Goal: Information Seeking & Learning: Check status

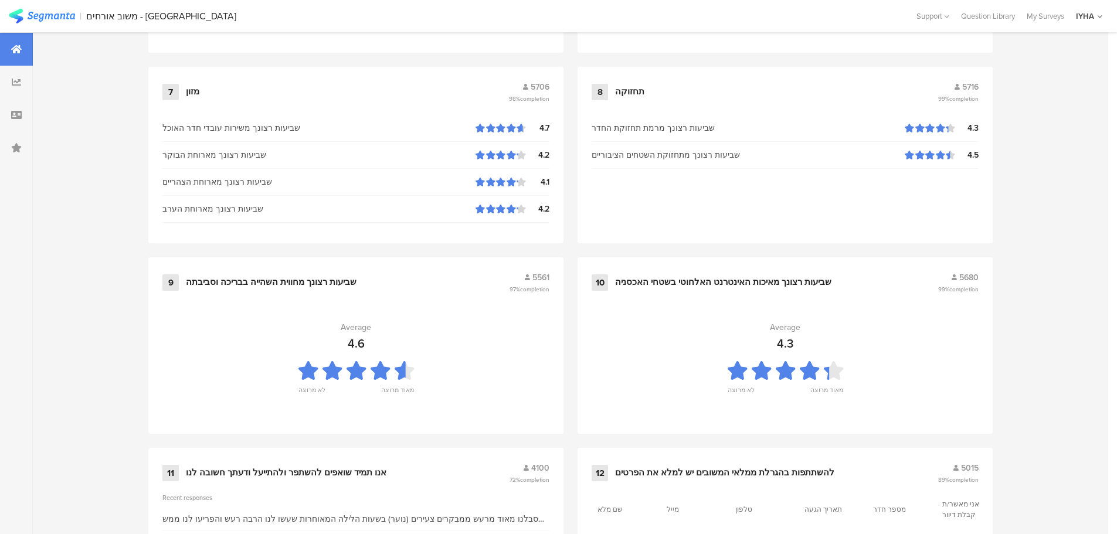
scroll to position [1185, 0]
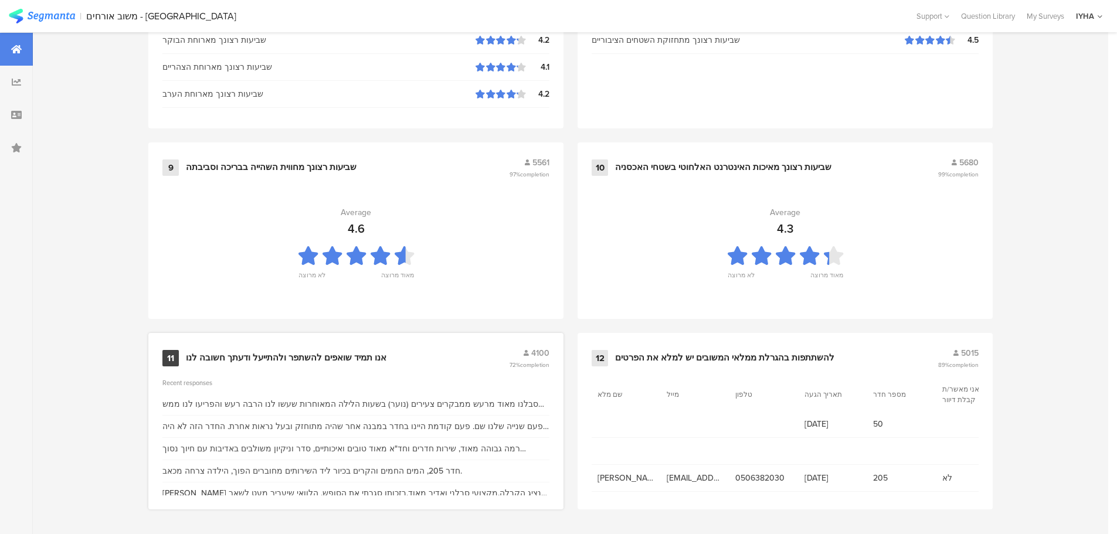
click at [314, 353] on div "אנו תמיד שואפים להשתפר ולהתייעל ודעתך חשובה לנו" at bounding box center [286, 358] width 200 height 12
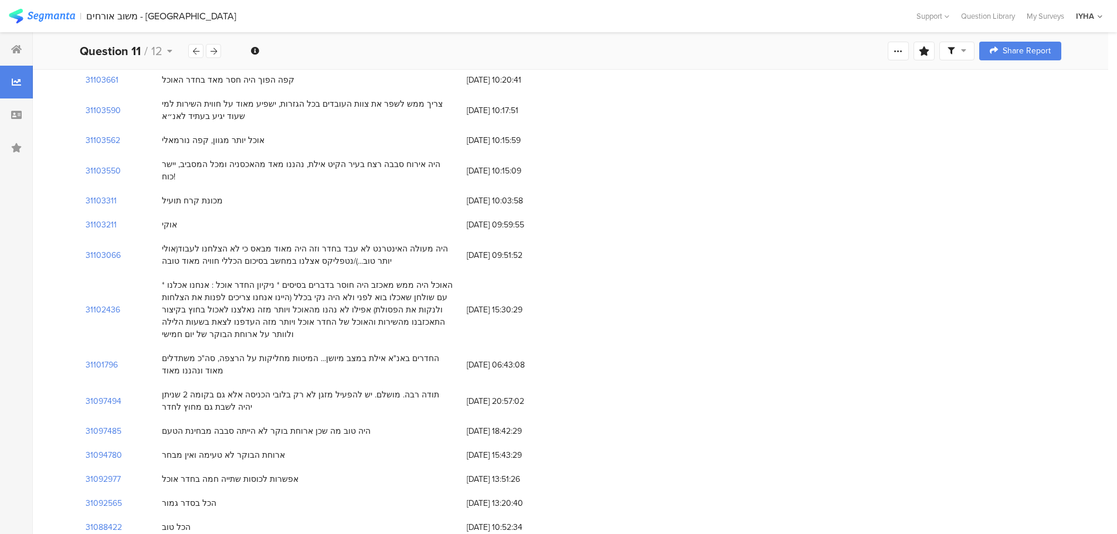
scroll to position [2462, 0]
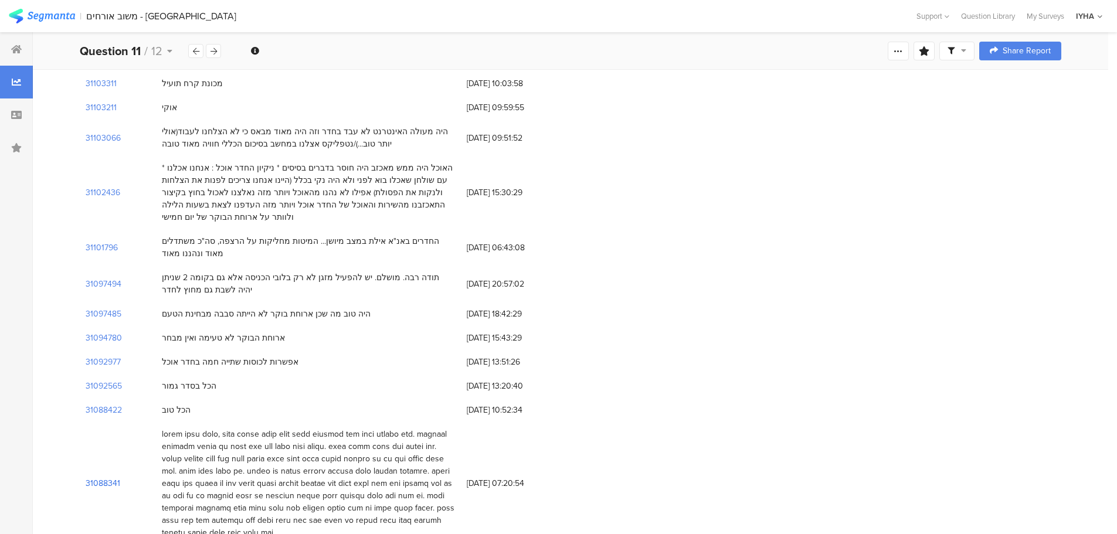
click at [111, 477] on section "31088341" at bounding box center [103, 483] width 35 height 12
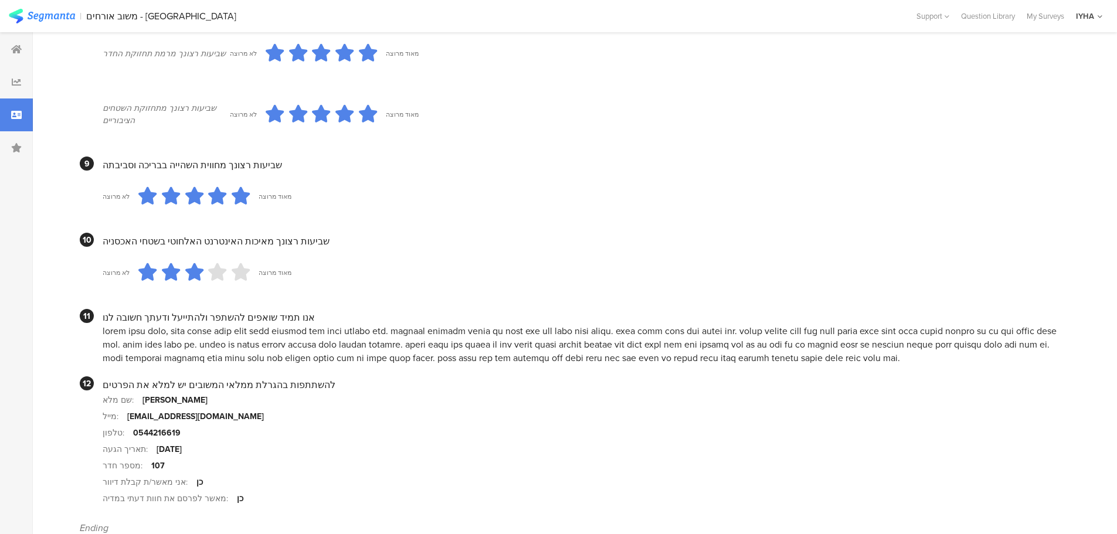
scroll to position [1033, 0]
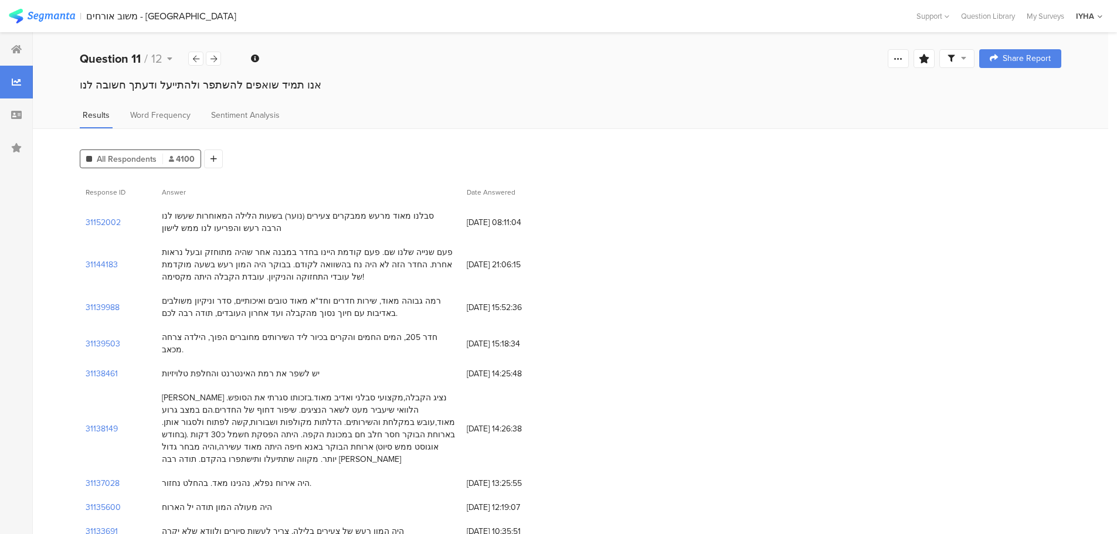
click at [908, 200] on div "Response ID Answer Date Answered" at bounding box center [570, 192] width 981 height 24
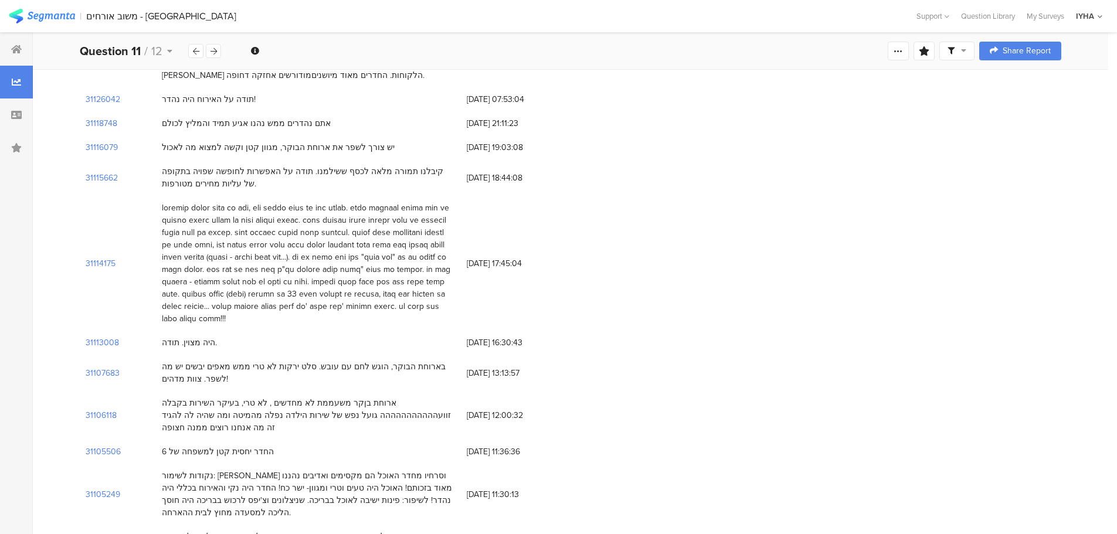
scroll to position [1641, 0]
